Goal: Task Accomplishment & Management: Manage account settings

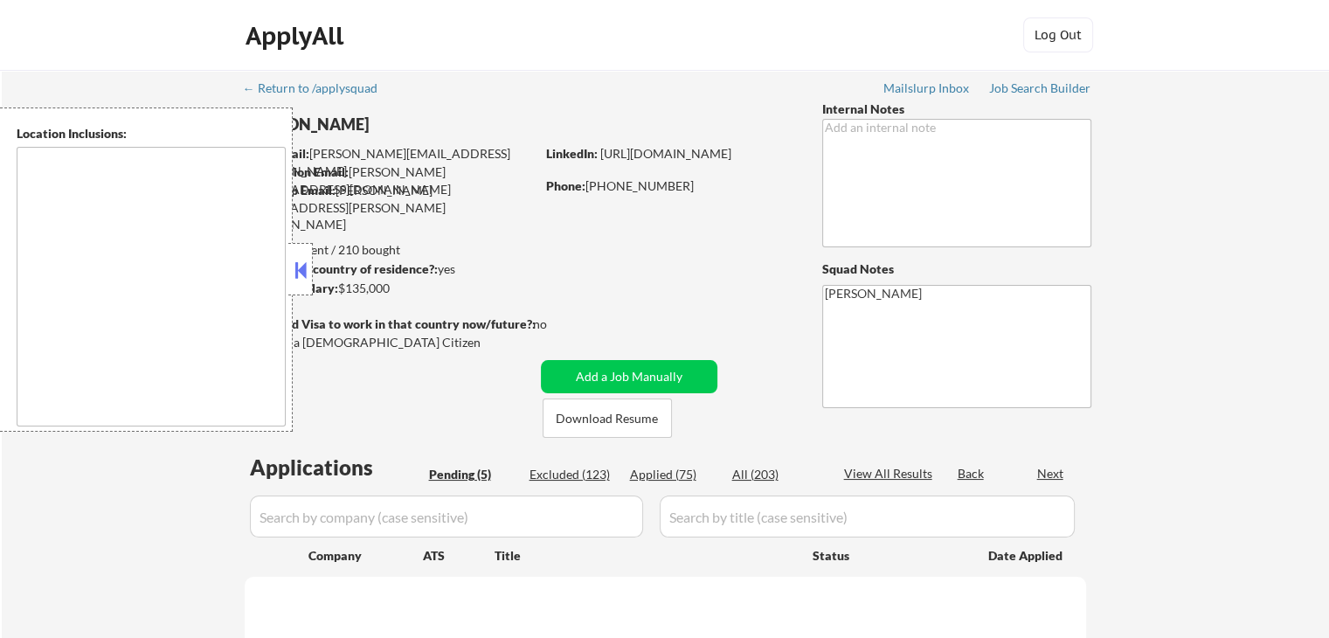
type textarea "[GEOGRAPHIC_DATA], [GEOGRAPHIC_DATA] [GEOGRAPHIC_DATA], [GEOGRAPHIC_DATA] [GEOG…"
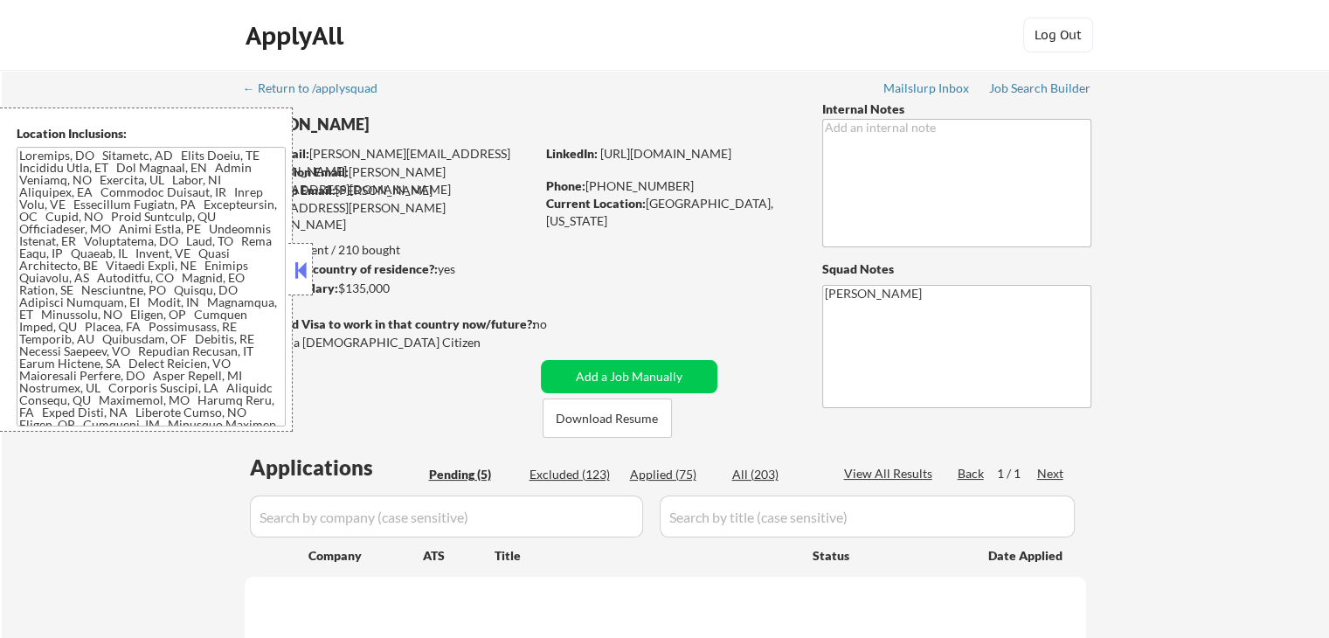
select select ""pending""
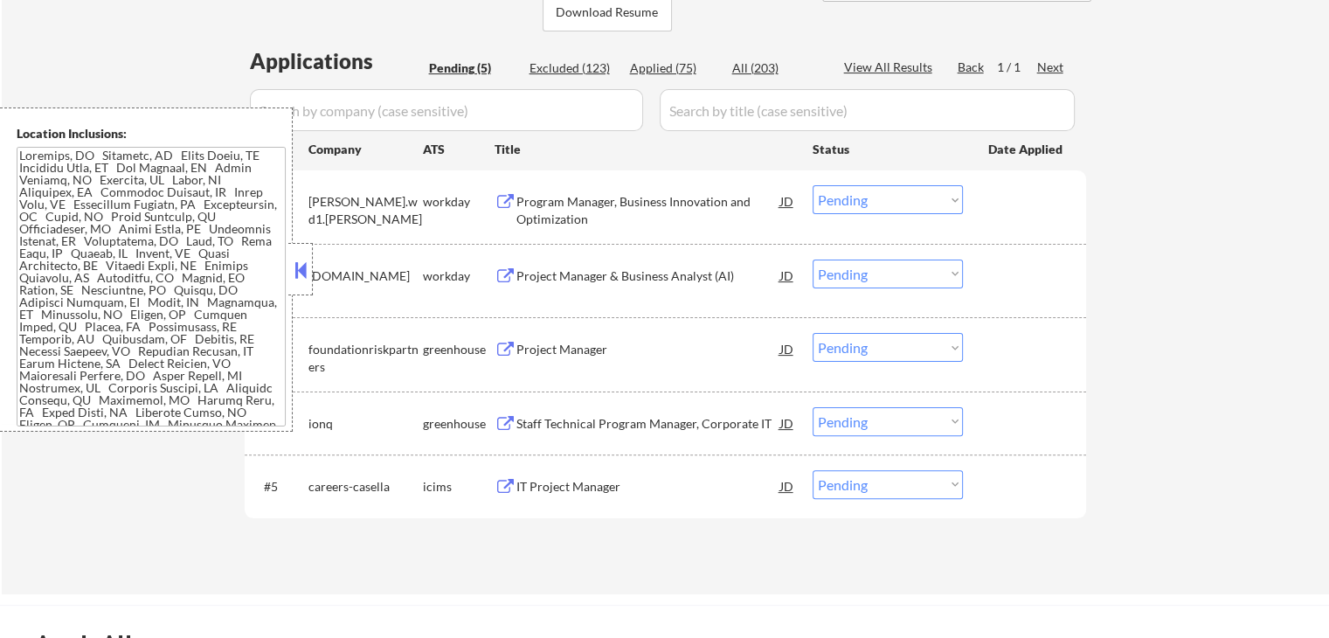
scroll to position [437, 0]
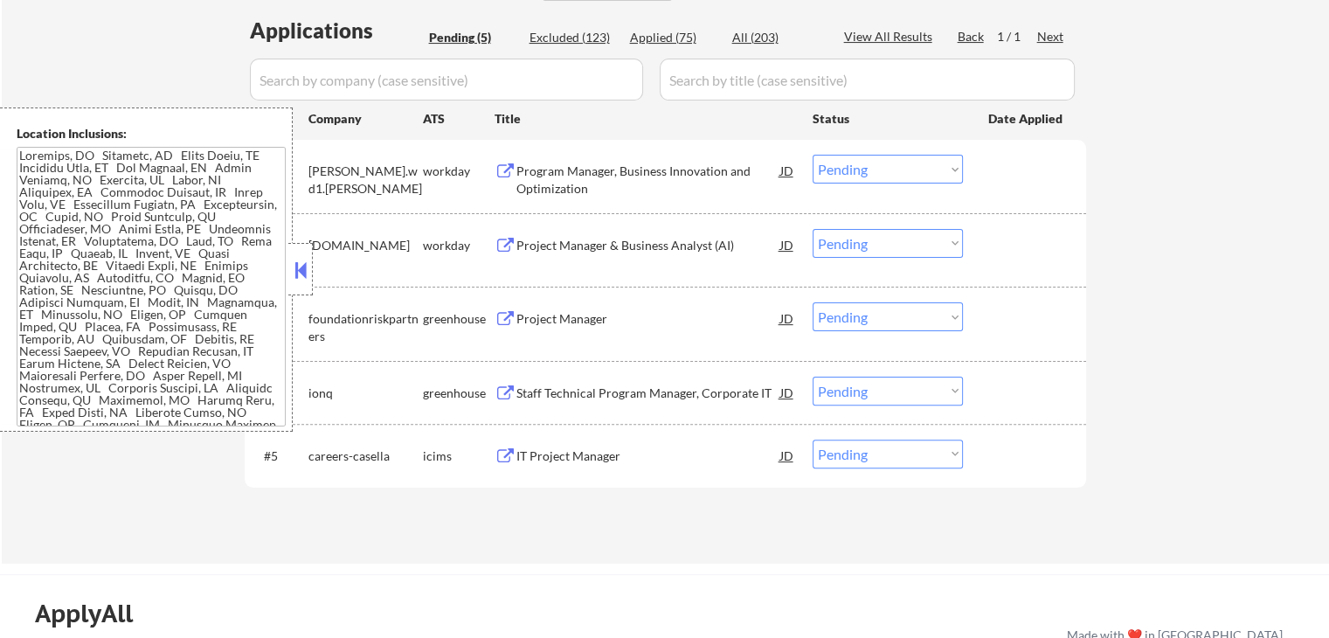
click at [549, 168] on div "Program Manager, Business Innovation and Optimization" at bounding box center [648, 179] width 264 height 34
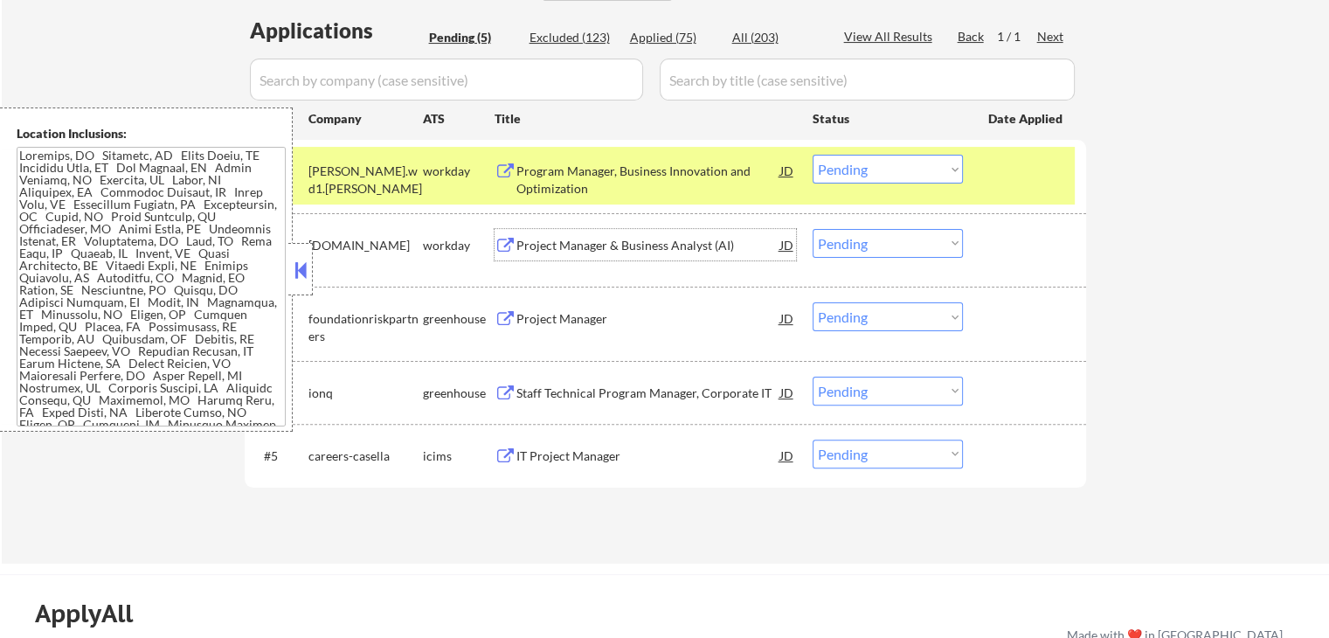
click at [522, 243] on div "Project Manager & Business Analyst (AI)" at bounding box center [648, 245] width 264 height 17
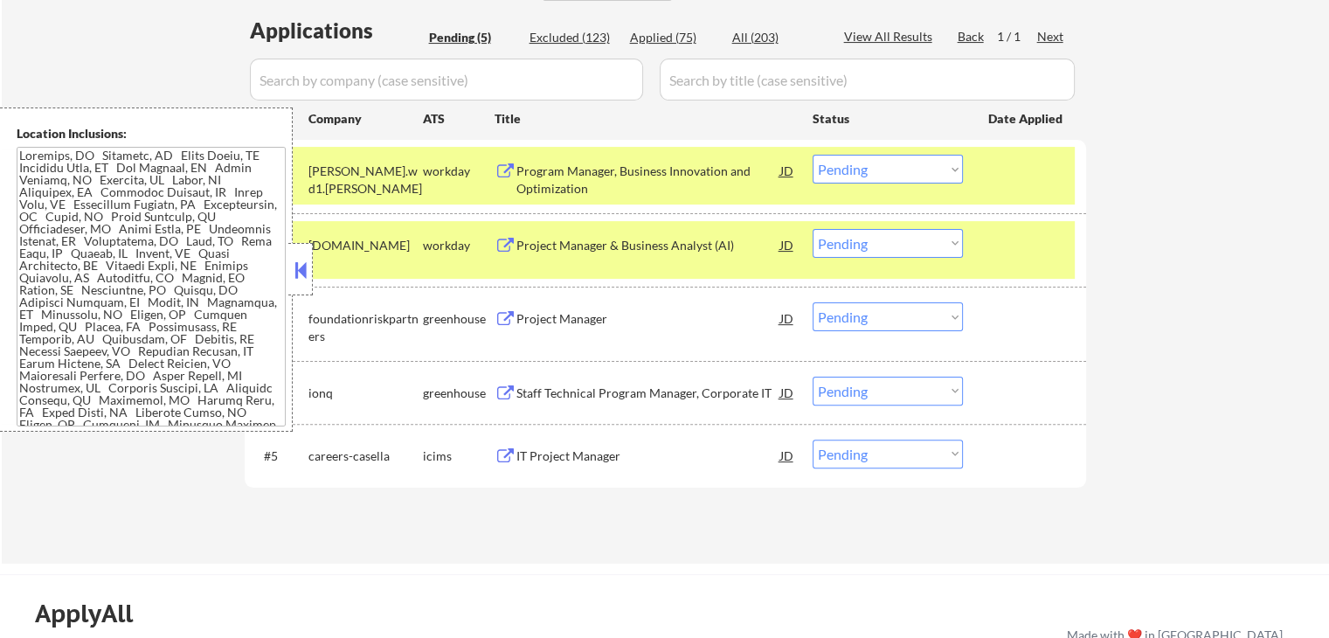
click at [537, 324] on div "Project Manager" at bounding box center [648, 318] width 264 height 17
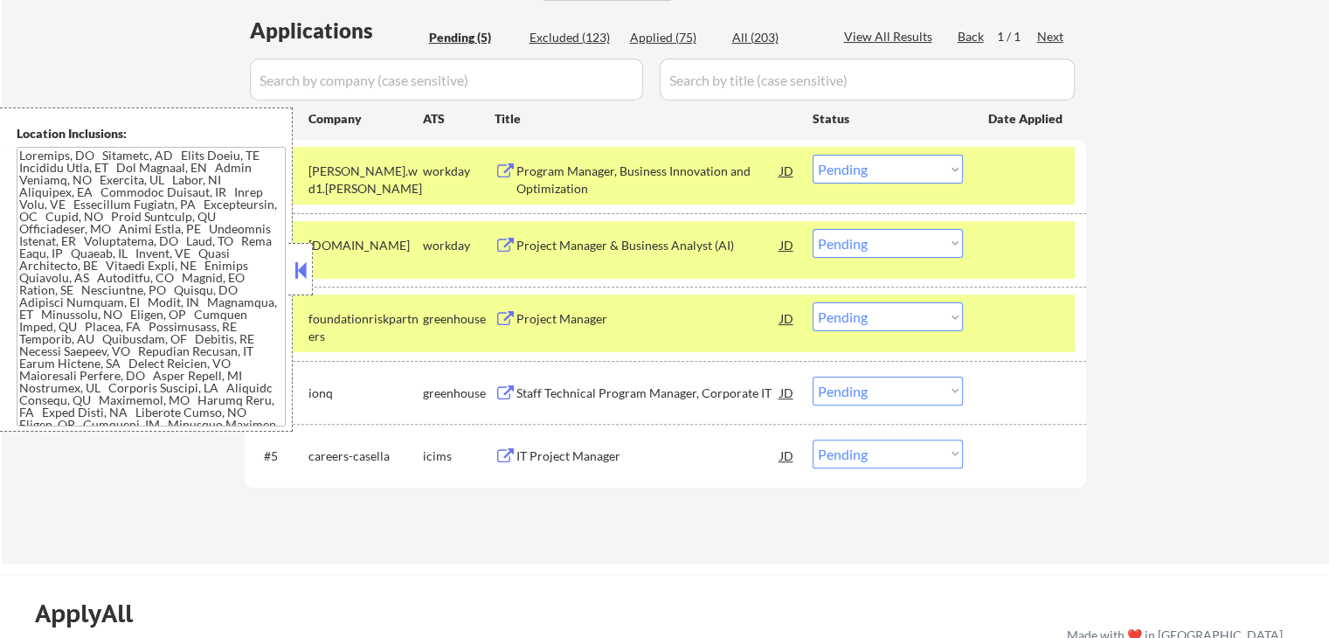
click at [535, 390] on div "Staff Technical Program Manager, Corporate IT" at bounding box center [648, 392] width 264 height 17
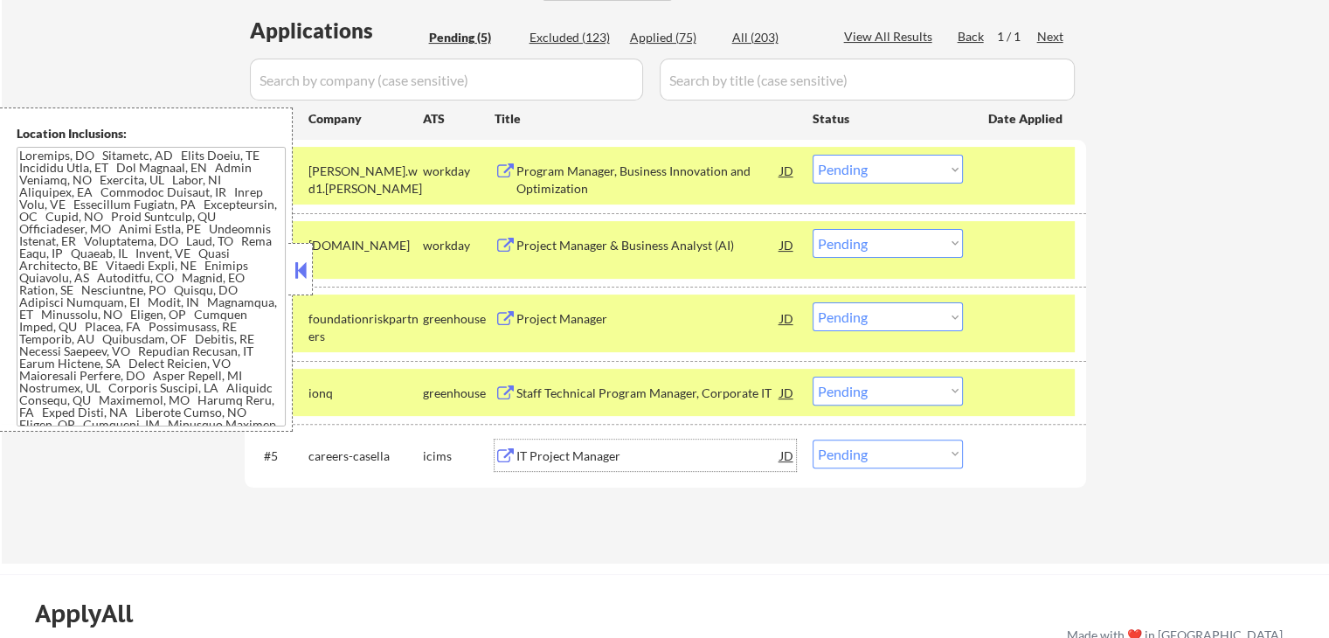
click at [528, 444] on div "IT Project Manager" at bounding box center [648, 454] width 264 height 31
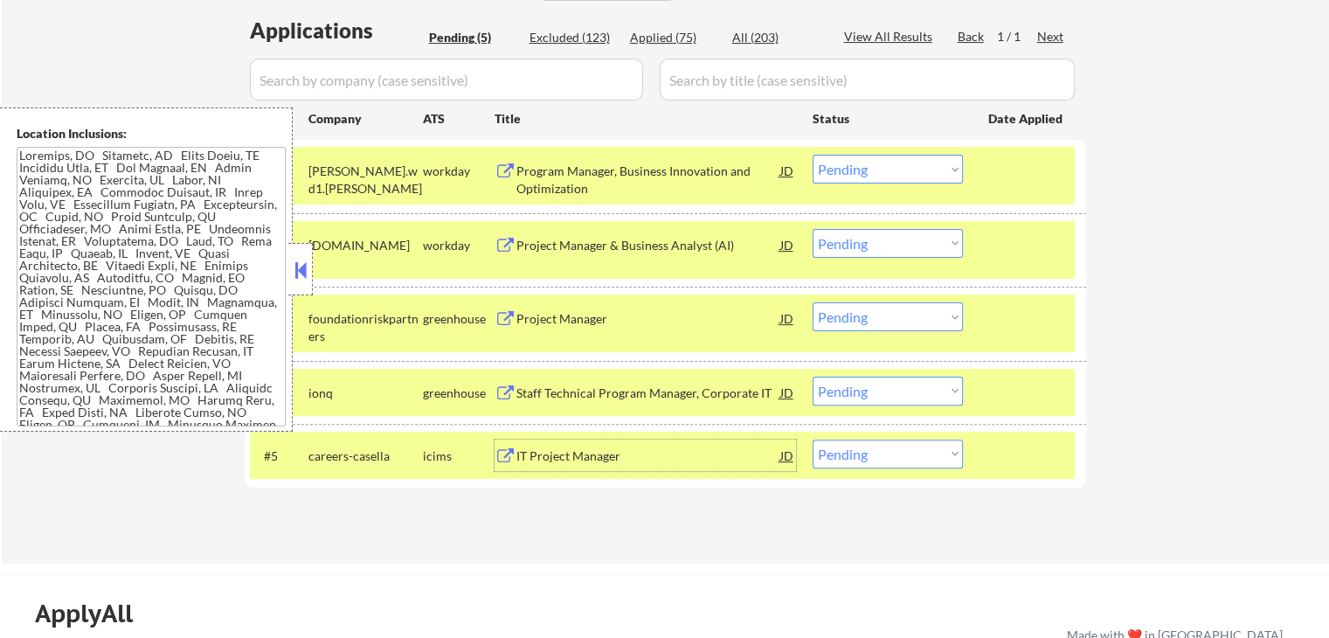
click at [94, 251] on textarea at bounding box center [151, 287] width 269 height 280
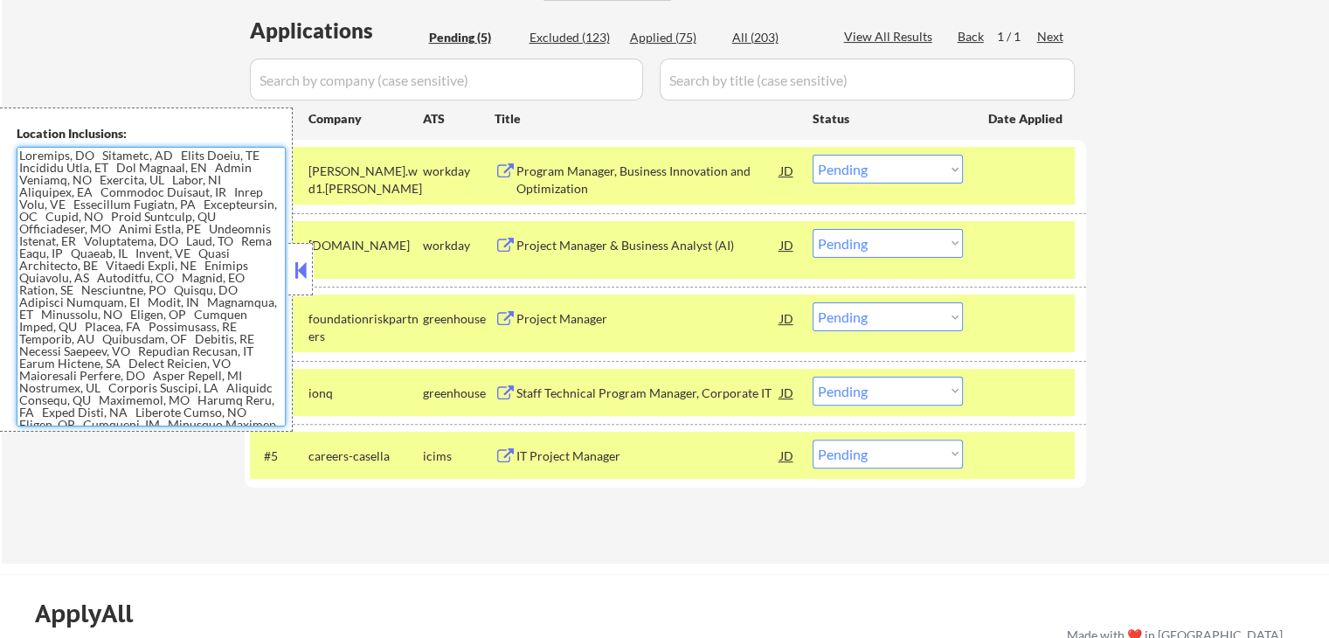
drag, startPoint x: 821, startPoint y: 240, endPoint x: 826, endPoint y: 252, distance: 13.3
click at [824, 243] on select "Choose an option... Pending Applied Excluded (Questions) Excluded (Expired) Exc…" at bounding box center [887, 243] width 150 height 29
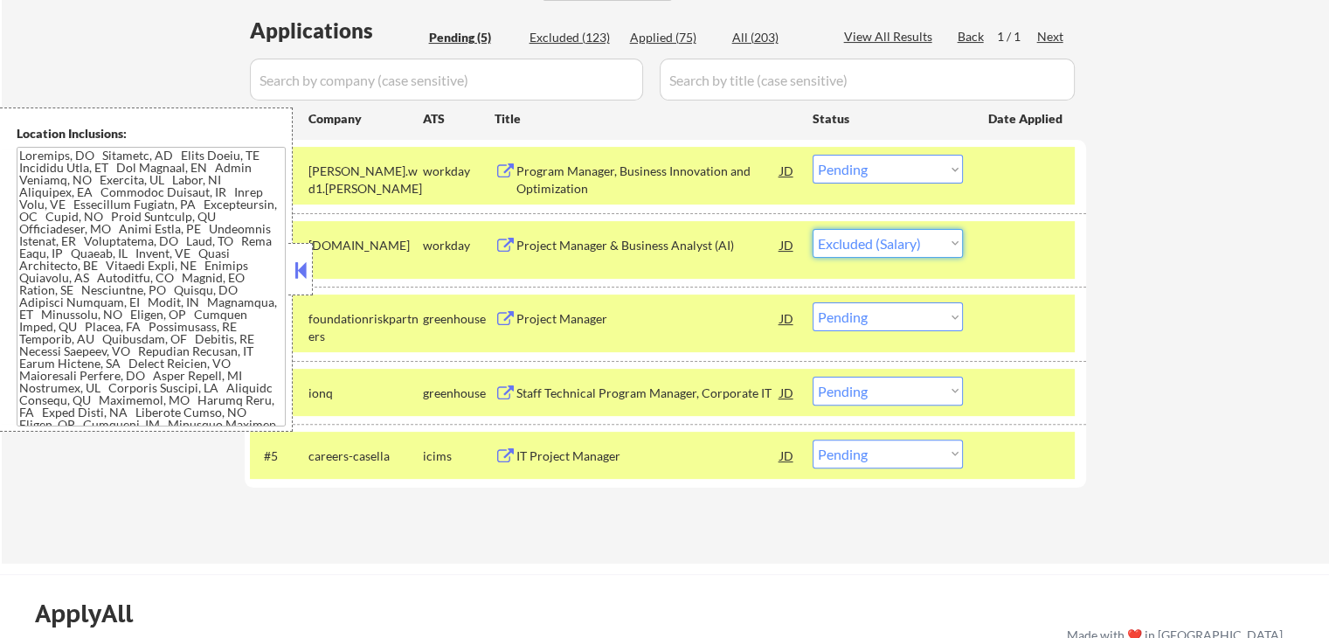
click at [812, 229] on select "Choose an option... Pending Applied Excluded (Questions) Excluded (Expired) Exc…" at bounding box center [887, 243] width 150 height 29
select select ""pending""
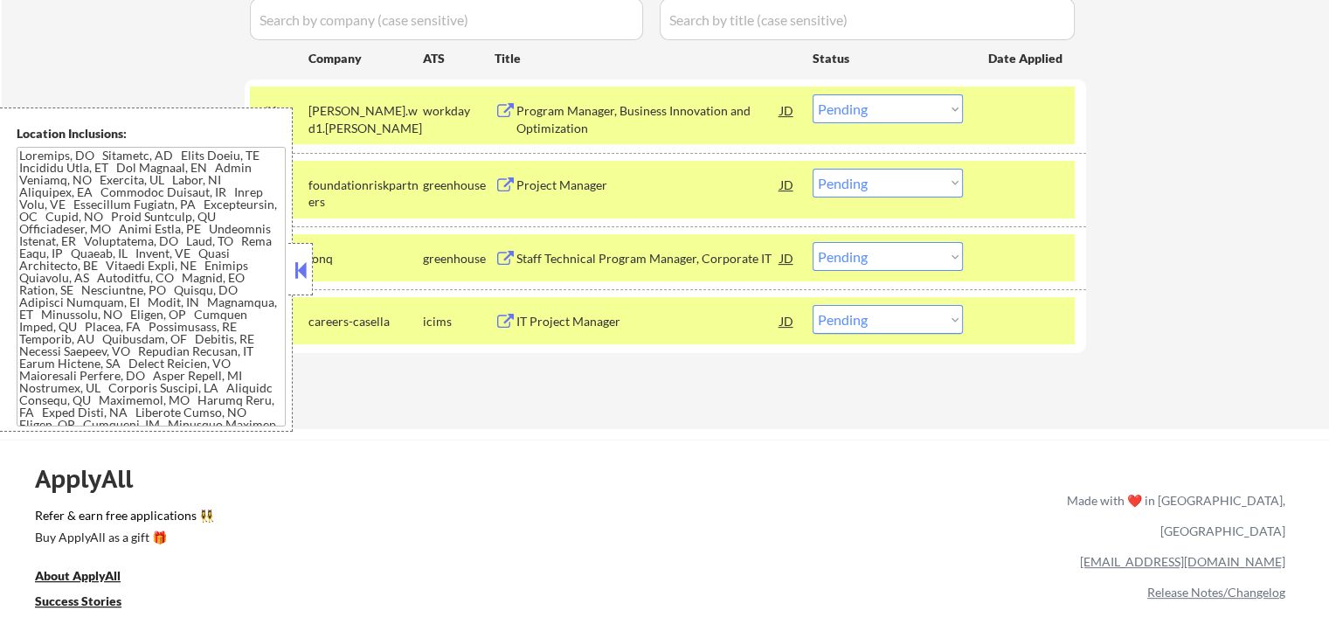
scroll to position [524, 0]
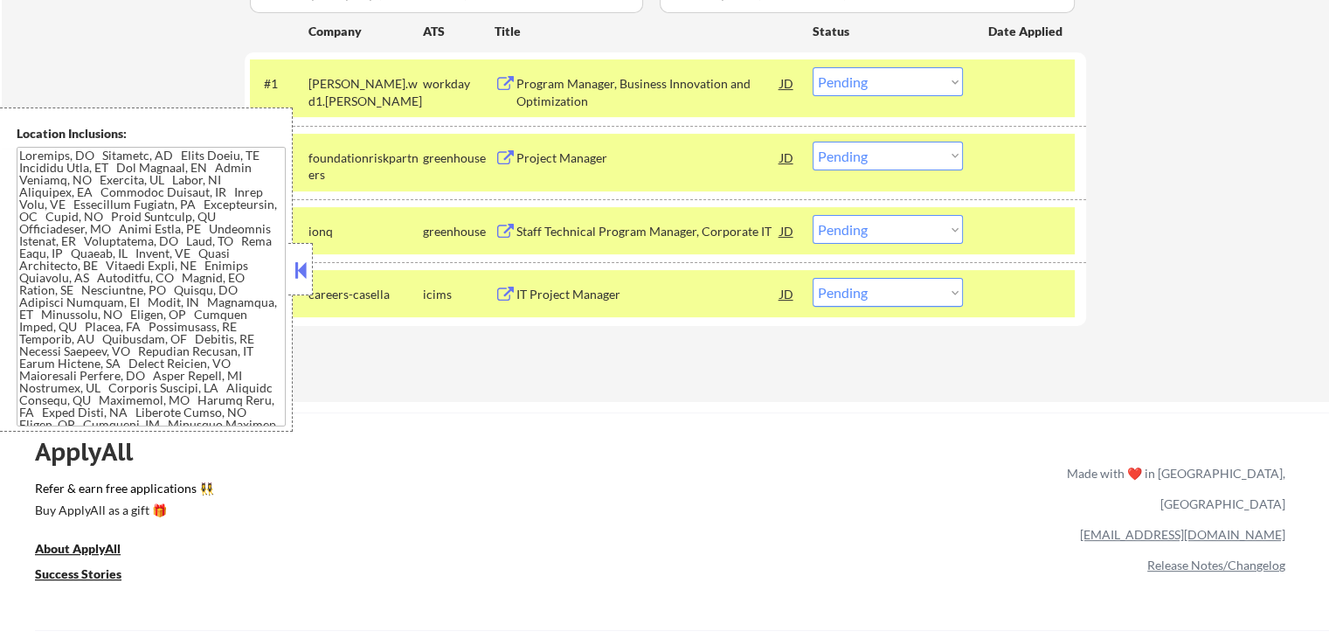
drag, startPoint x: 886, startPoint y: 281, endPoint x: 897, endPoint y: 300, distance: 22.3
click at [889, 284] on select "Choose an option... Pending Applied Excluded (Questions) Excluded (Expired) Exc…" at bounding box center [887, 292] width 150 height 29
select select ""excluded__salary_""
click at [812, 278] on select "Choose an option... Pending Applied Excluded (Questions) Excluded (Expired) Exc…" at bounding box center [887, 292] width 150 height 29
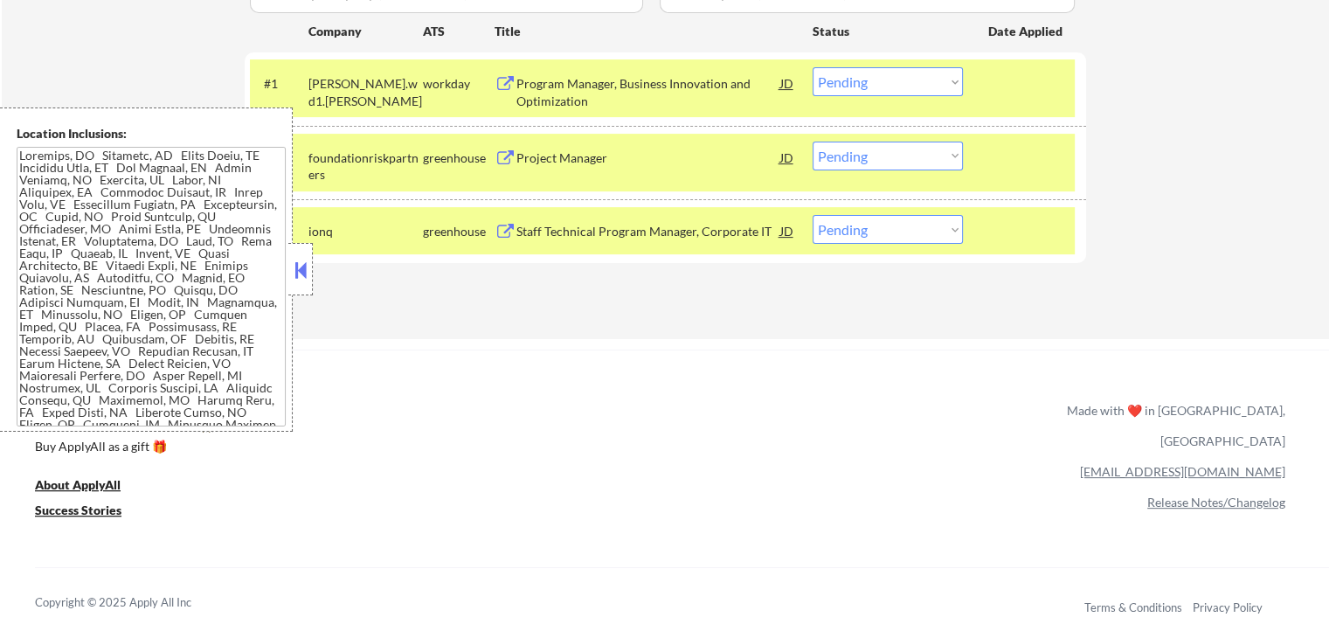
click at [880, 84] on select "Choose an option... Pending Applied Excluded (Questions) Excluded (Expired) Exc…" at bounding box center [887, 81] width 150 height 29
click at [812, 67] on select "Choose an option... Pending Applied Excluded (Questions) Excluded (Expired) Exc…" at bounding box center [887, 81] width 150 height 29
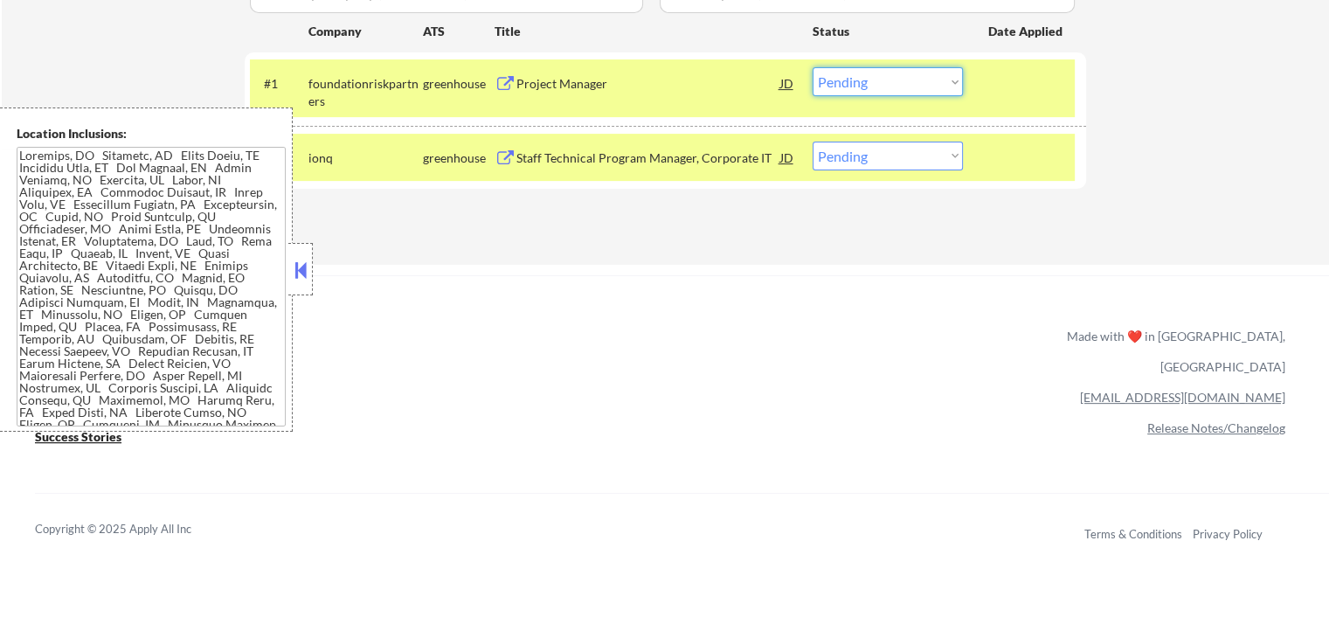
click at [889, 90] on select "Choose an option... Pending Applied Excluded (Questions) Excluded (Expired) Exc…" at bounding box center [887, 81] width 150 height 29
click at [812, 67] on select "Choose an option... Pending Applied Excluded (Questions) Excluded (Expired) Exc…" at bounding box center [887, 81] width 150 height 29
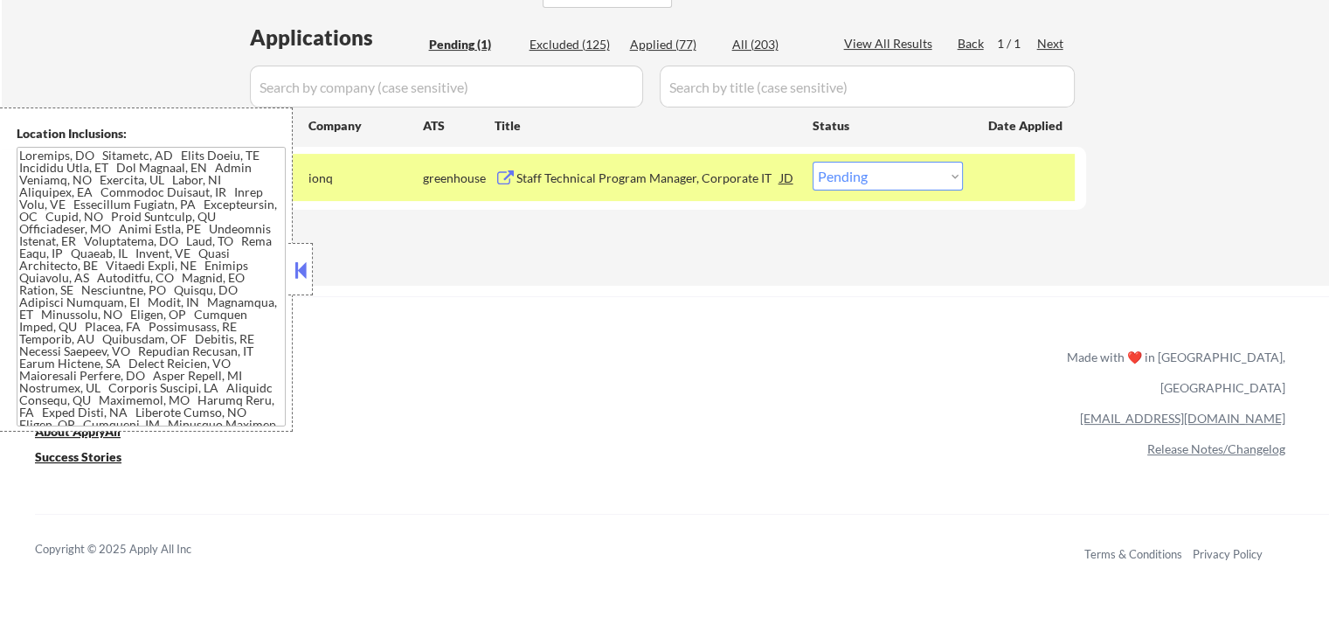
scroll to position [349, 0]
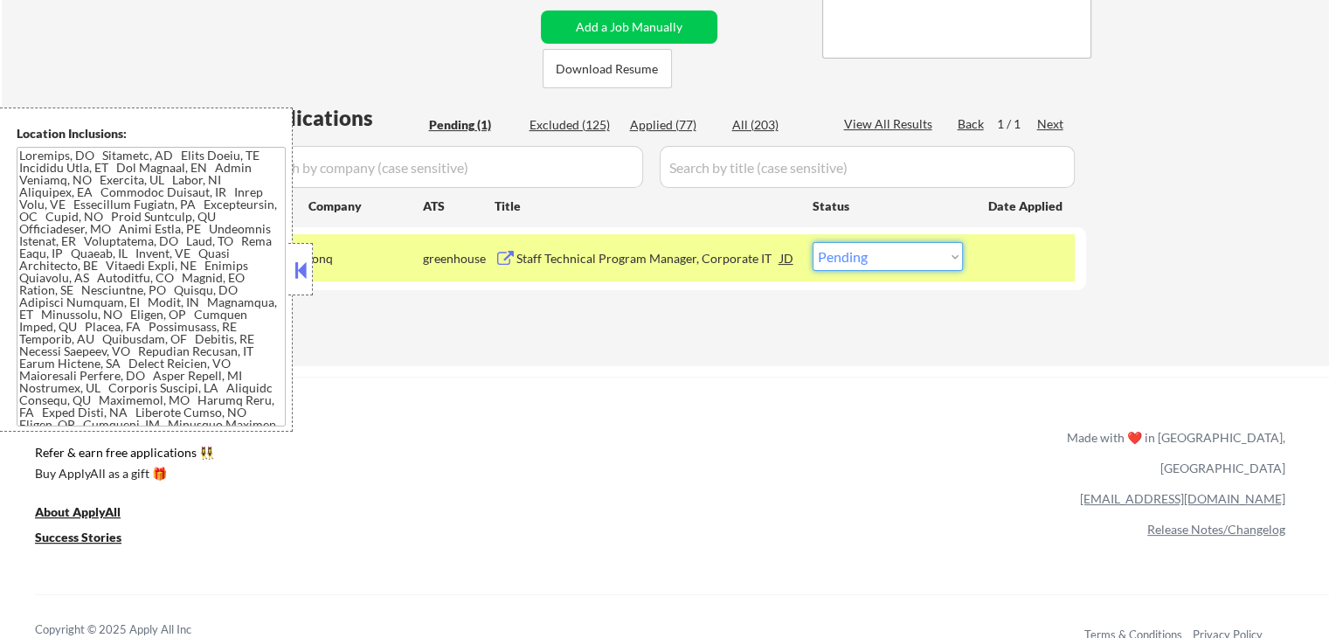
drag, startPoint x: 879, startPoint y: 259, endPoint x: 877, endPoint y: 268, distance: 8.9
click at [880, 259] on select "Choose an option... Pending Applied Excluded (Questions) Excluded (Expired) Exc…" at bounding box center [887, 256] width 150 height 29
select select ""applied""
click at [812, 242] on select "Choose an option... Pending Applied Excluded (Questions) Excluded (Expired) Exc…" at bounding box center [887, 256] width 150 height 29
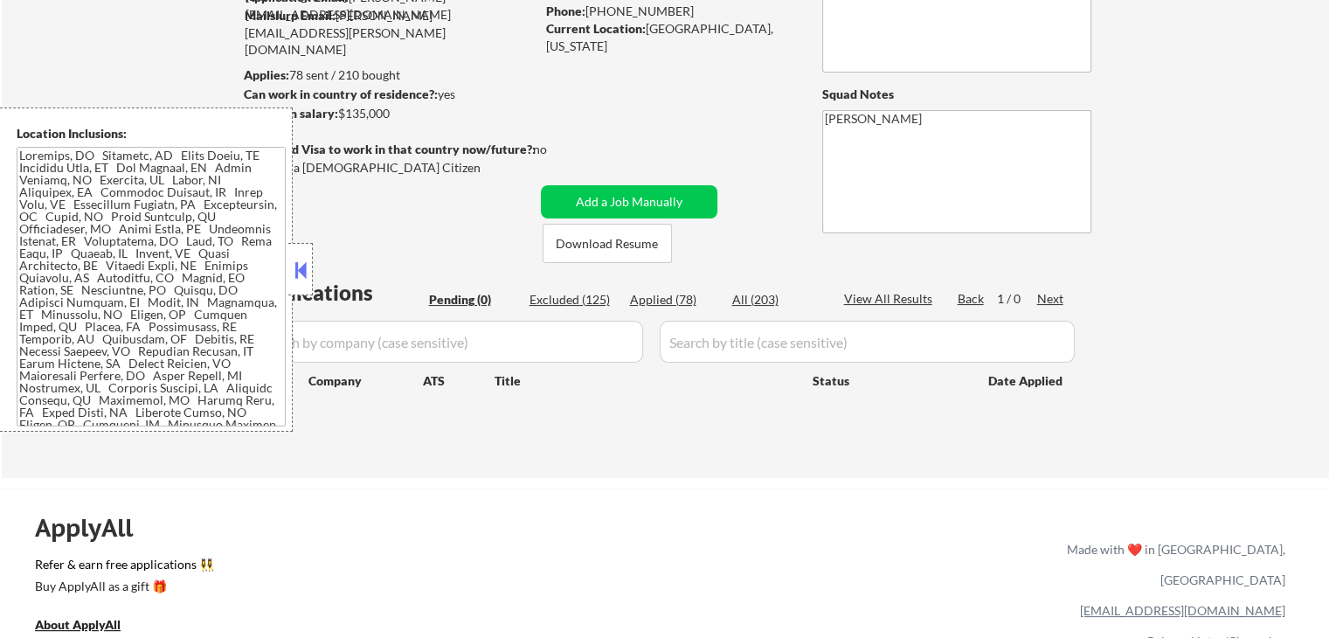
scroll to position [0, 0]
